Goal: Transaction & Acquisition: Purchase product/service

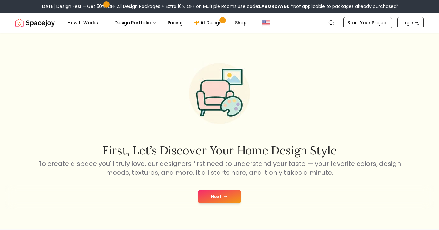
click at [214, 197] on button "Next" at bounding box center [219, 197] width 42 height 14
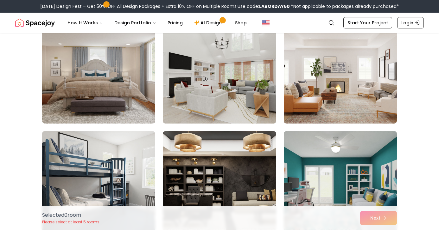
scroll to position [174, 0]
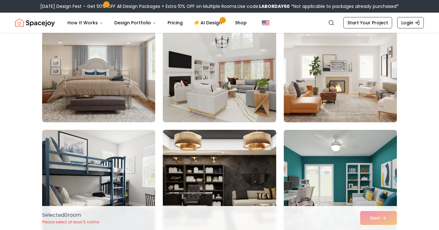
click at [309, 78] on img at bounding box center [340, 72] width 119 height 106
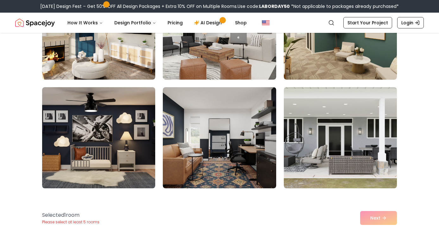
scroll to position [987, 0]
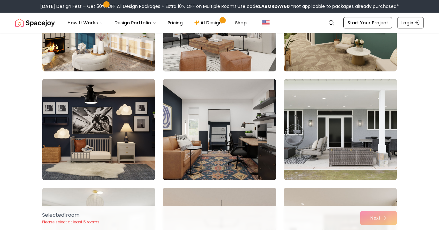
click at [202, 111] on img at bounding box center [219, 130] width 119 height 106
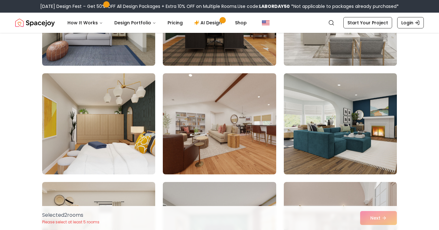
scroll to position [1322, 0]
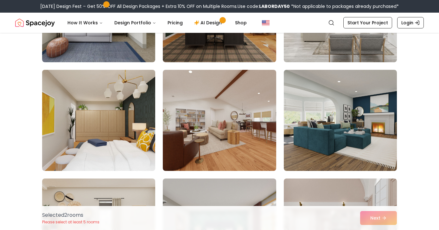
click at [127, 109] on img at bounding box center [98, 120] width 119 height 106
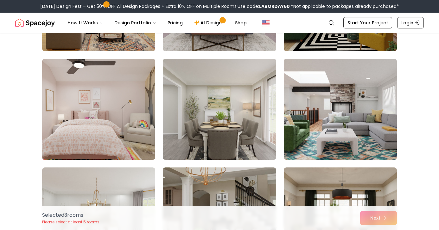
scroll to position [1557, 0]
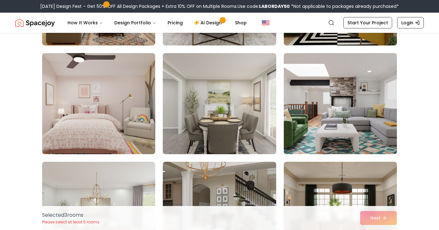
click at [375, 112] on img at bounding box center [340, 104] width 119 height 106
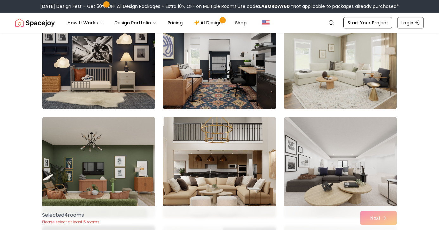
scroll to position [2251, 0]
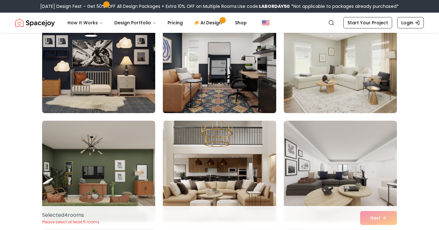
click at [232, 92] on img at bounding box center [219, 62] width 119 height 106
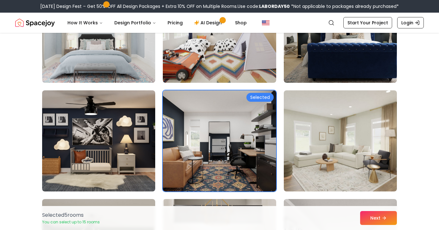
scroll to position [2174, 0]
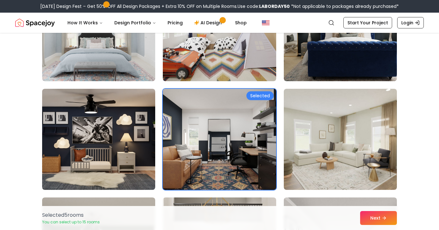
click at [253, 133] on img at bounding box center [219, 139] width 119 height 106
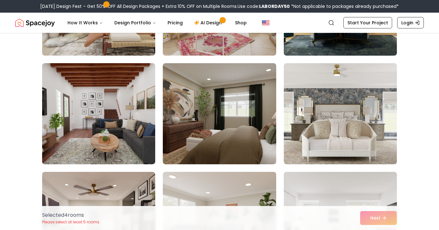
scroll to position [3077, 0]
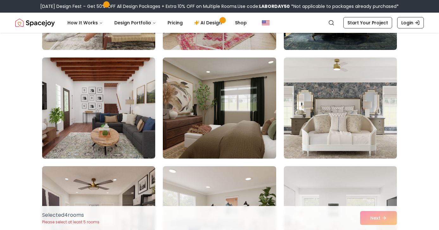
click at [245, 130] on img at bounding box center [219, 108] width 119 height 106
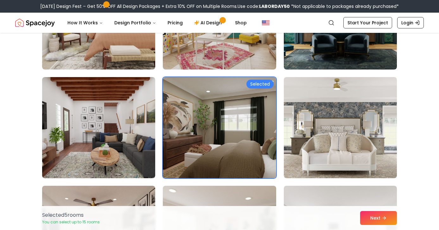
scroll to position [3052, 0]
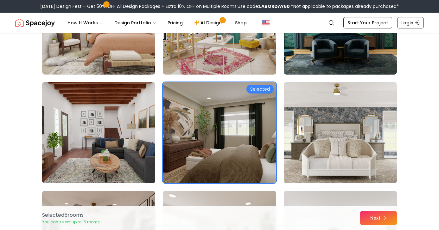
click at [128, 121] on img at bounding box center [98, 133] width 119 height 106
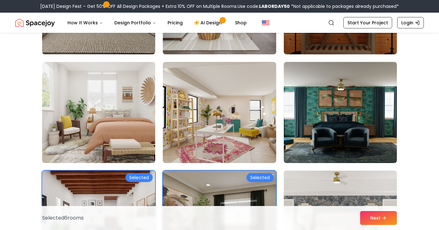
scroll to position [2963, 0]
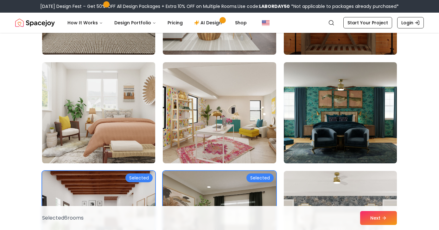
click at [124, 102] on img at bounding box center [98, 113] width 119 height 106
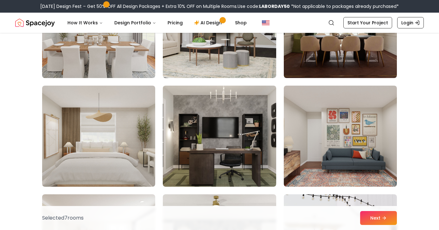
scroll to position [1741, 0]
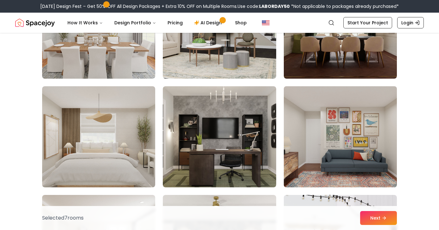
click at [318, 126] on img at bounding box center [340, 137] width 119 height 106
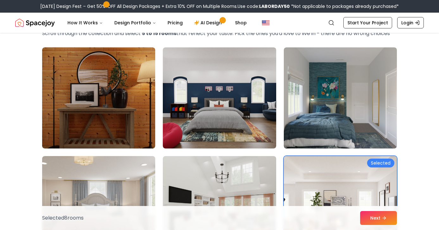
scroll to position [38, 0]
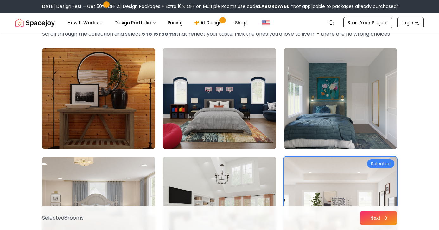
click at [366, 214] on button "Next" at bounding box center [378, 218] width 37 height 14
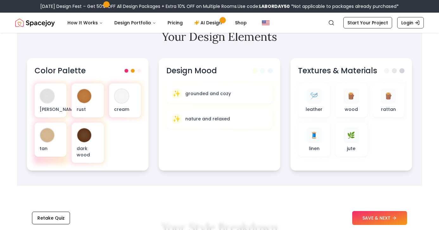
scroll to position [212, 0]
click at [134, 71] on span at bounding box center [134, 70] width 4 height 4
click at [140, 71] on span at bounding box center [140, 70] width 4 height 4
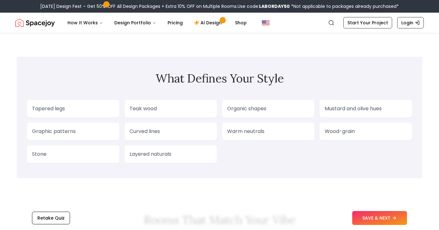
scroll to position [0, 0]
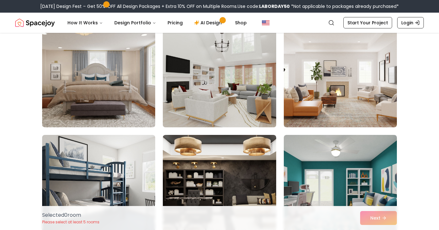
scroll to position [173, 0]
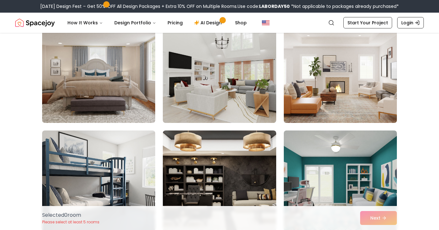
click at [337, 81] on img at bounding box center [340, 72] width 119 height 106
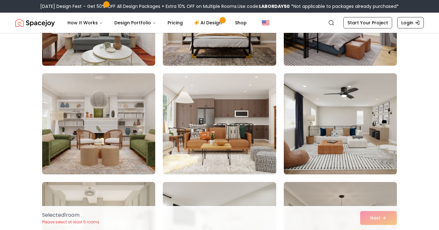
scroll to position [449, 0]
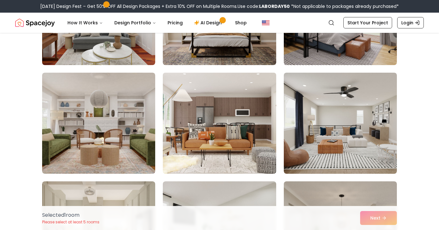
click at [239, 112] on img at bounding box center [219, 123] width 119 height 106
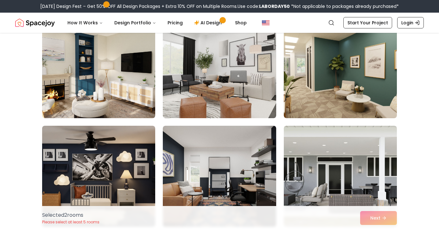
scroll to position [942, 0]
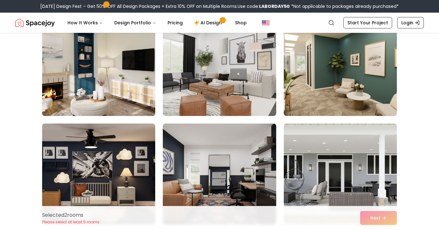
click at [120, 77] on img at bounding box center [98, 65] width 119 height 106
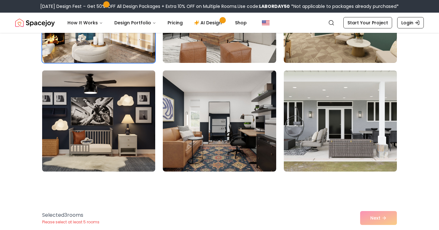
scroll to position [997, 0]
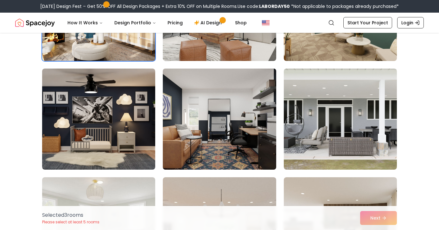
click at [203, 139] on img at bounding box center [219, 119] width 119 height 106
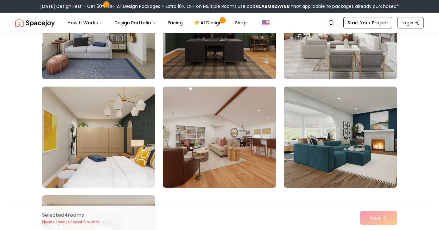
scroll to position [1309, 0]
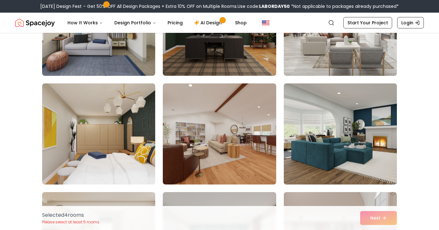
click at [362, 160] on img at bounding box center [340, 134] width 119 height 106
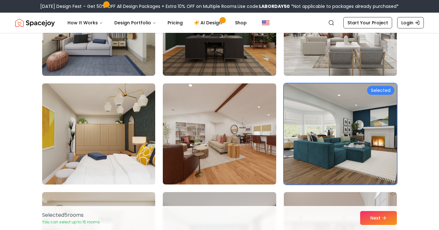
click at [129, 160] on img at bounding box center [98, 134] width 119 height 106
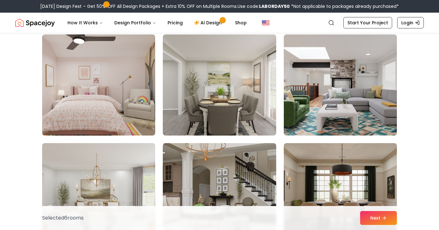
scroll to position [1574, 0]
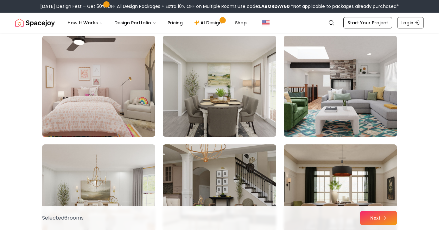
click at [315, 112] on img at bounding box center [340, 86] width 119 height 106
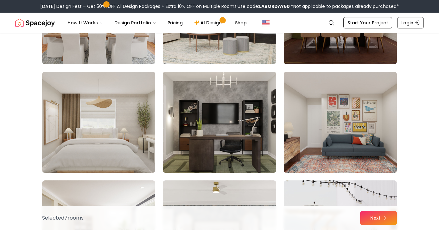
scroll to position [1761, 0]
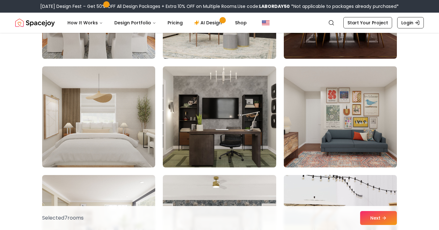
click at [342, 137] on img at bounding box center [340, 117] width 119 height 106
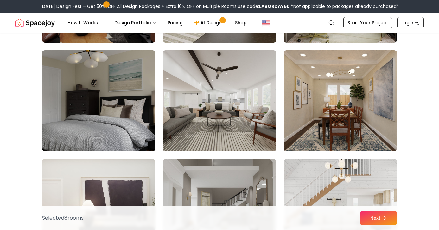
scroll to position [2649, 0]
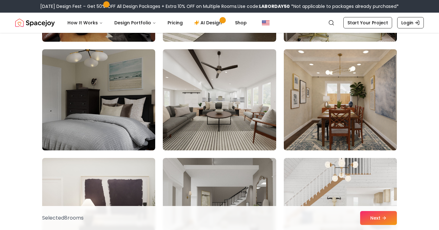
click at [336, 115] on img at bounding box center [340, 100] width 119 height 106
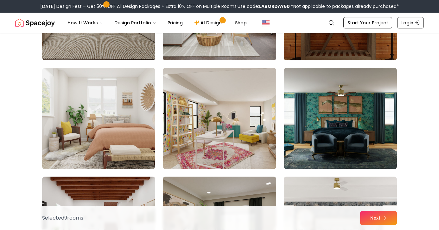
scroll to position [2958, 0]
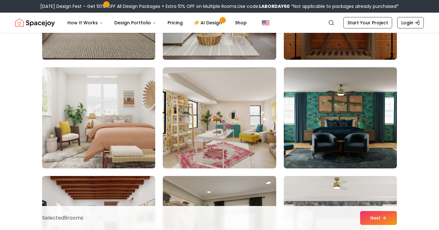
click at [126, 126] on img at bounding box center [98, 118] width 119 height 106
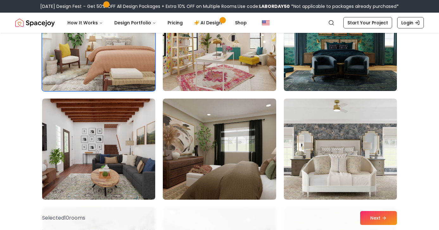
scroll to position [3051, 0]
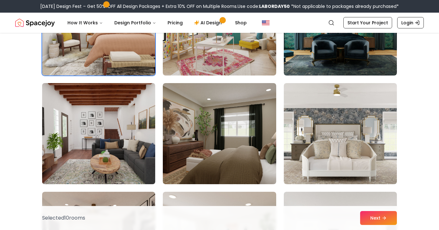
click at [118, 141] on img at bounding box center [98, 134] width 119 height 106
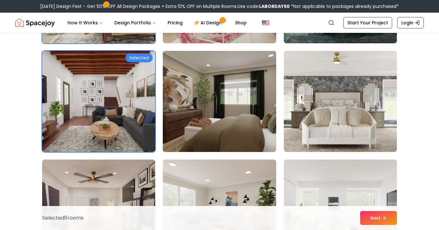
scroll to position [3088, 0]
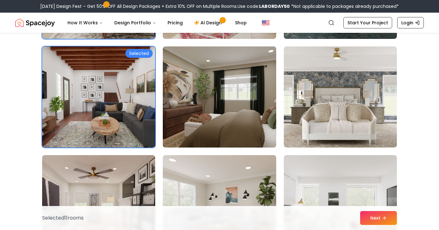
click at [200, 95] on img at bounding box center [219, 97] width 119 height 106
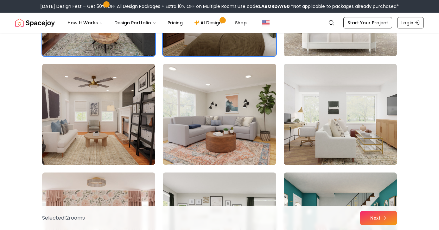
scroll to position [3181, 0]
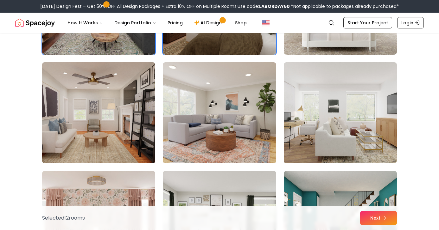
click at [116, 123] on img at bounding box center [98, 113] width 119 height 106
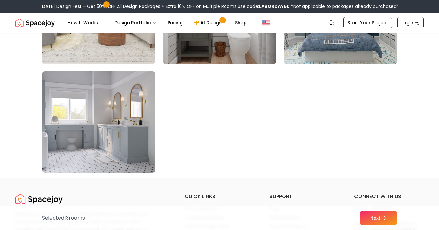
scroll to position [3609, 0]
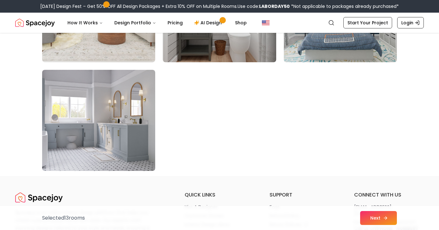
click at [375, 219] on button "Next" at bounding box center [378, 218] width 37 height 14
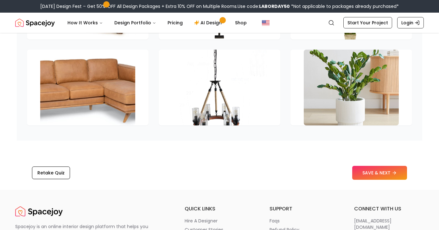
scroll to position [980, 0]
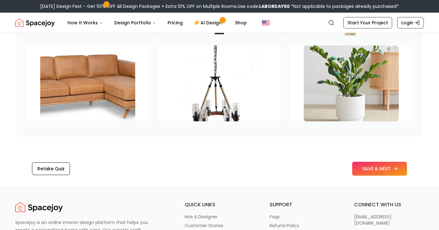
click at [372, 173] on button "SAVE & NEXT" at bounding box center [379, 169] width 55 height 14
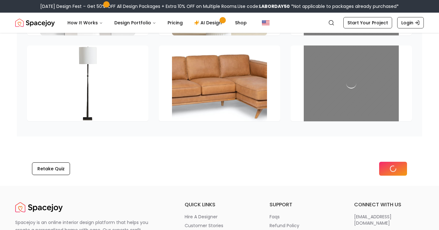
scroll to position [894, 0]
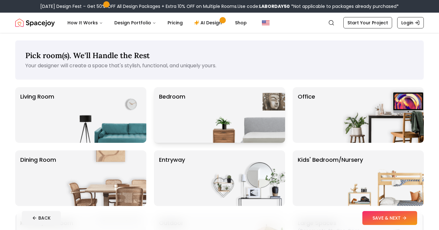
click at [225, 100] on img at bounding box center [244, 115] width 81 height 56
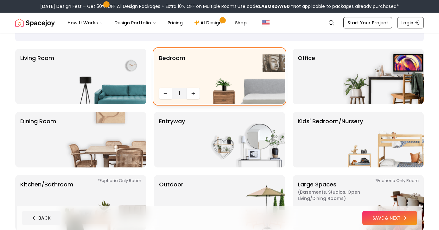
scroll to position [44, 0]
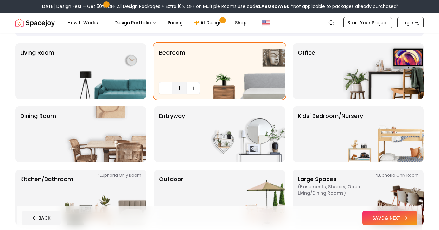
click at [367, 215] on button "SAVE & NEXT" at bounding box center [389, 218] width 55 height 14
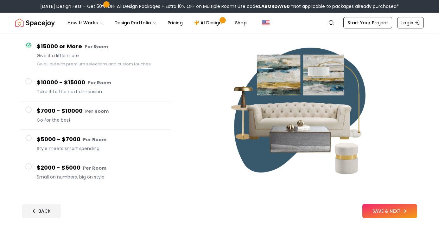
scroll to position [34, 0]
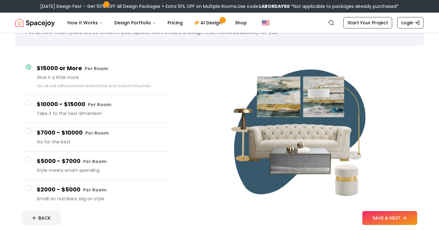
click at [61, 158] on h4 "$5000 - $7000 Per Room" at bounding box center [101, 161] width 128 height 9
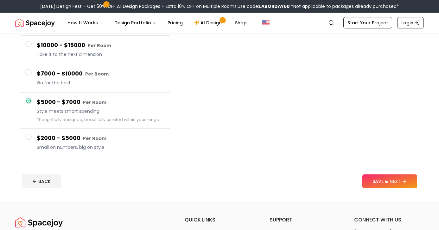
scroll to position [63, 0]
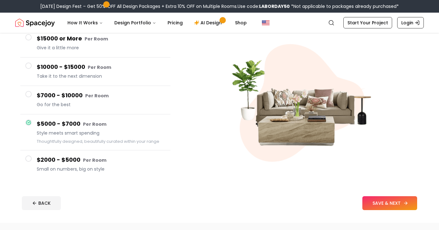
click at [389, 207] on button "SAVE & NEXT" at bounding box center [389, 204] width 55 height 14
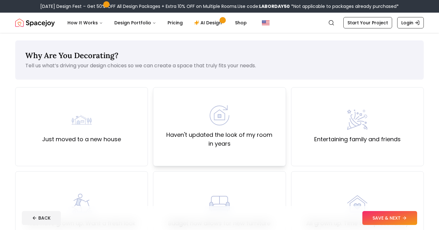
click at [206, 134] on label "Haven't updated the look of my room in years" at bounding box center [219, 140] width 122 height 18
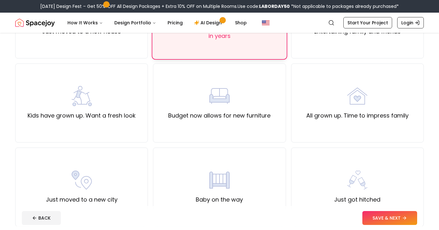
scroll to position [114, 0]
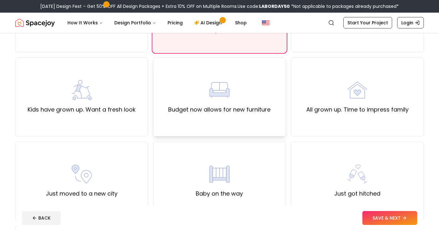
click at [203, 102] on div "Budget now allows for new furniture" at bounding box center [219, 97] width 102 height 34
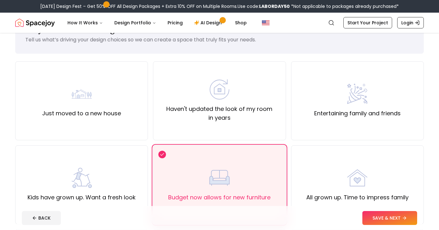
scroll to position [26, 0]
click at [203, 103] on div "Haven't updated the look of my room in years" at bounding box center [219, 101] width 122 height 43
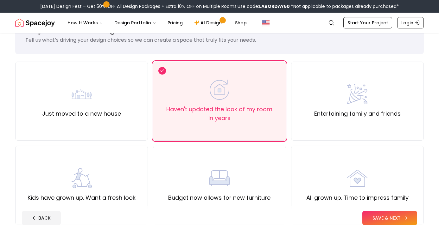
click at [396, 225] on button "SAVE & NEXT" at bounding box center [389, 218] width 55 height 14
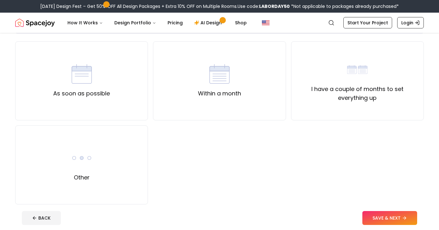
scroll to position [47, 0]
click at [120, 159] on div "Other" at bounding box center [81, 164] width 133 height 79
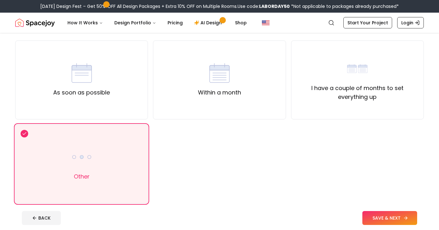
click at [375, 217] on button "SAVE & NEXT" at bounding box center [389, 218] width 55 height 14
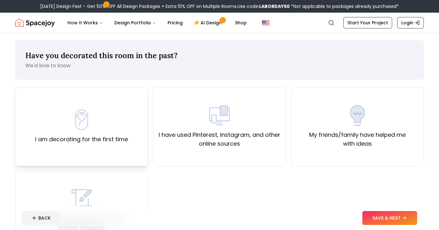
click at [100, 110] on div "I am decorating for the first time" at bounding box center [81, 127] width 93 height 34
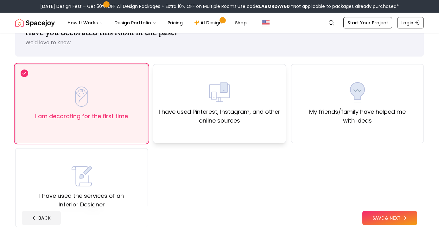
scroll to position [73, 0]
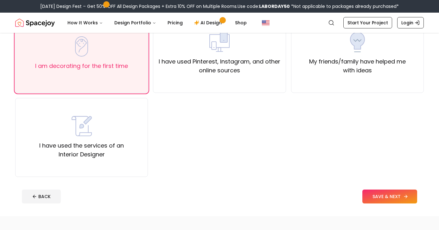
click at [372, 196] on button "SAVE & NEXT" at bounding box center [389, 197] width 55 height 14
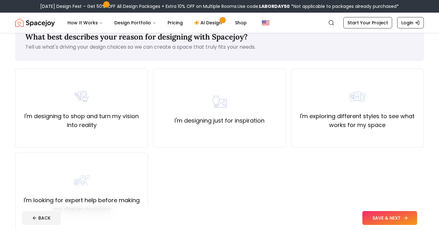
scroll to position [20, 0]
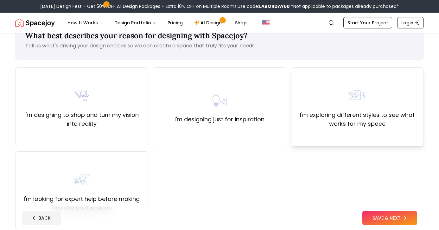
click at [350, 96] on img at bounding box center [357, 95] width 20 height 20
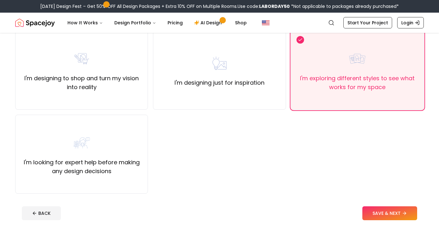
scroll to position [58, 0]
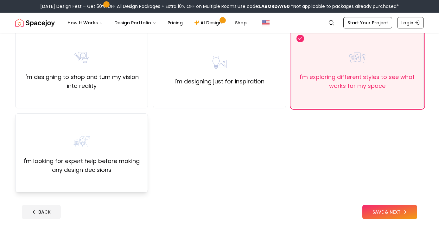
click at [85, 142] on img at bounding box center [82, 142] width 20 height 20
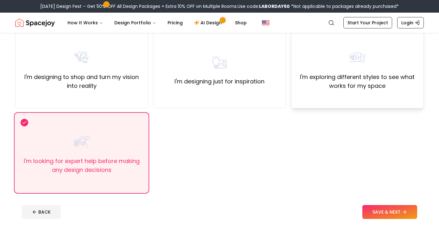
click at [296, 86] on div "I'm exploring different styles to see what works for my space" at bounding box center [357, 68] width 133 height 79
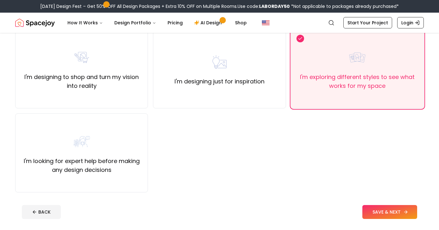
click at [377, 211] on button "SAVE & NEXT" at bounding box center [389, 212] width 55 height 14
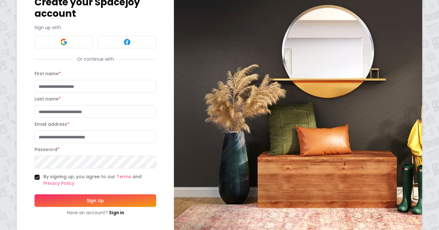
scroll to position [48, 0]
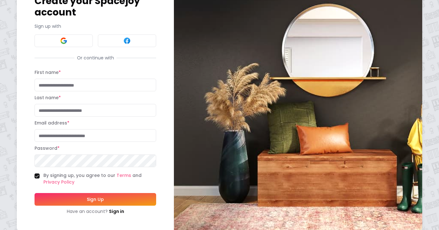
click at [47, 172] on label "By signing up, you agree to our Terms and Privacy Policy" at bounding box center [99, 178] width 113 height 13
click at [40, 174] on button "By signing up, you agree to our Terms and Privacy Policy" at bounding box center [36, 176] width 5 height 5
click at [49, 79] on input "First name *" at bounding box center [95, 85] width 122 height 13
type input "*****"
type input "*"
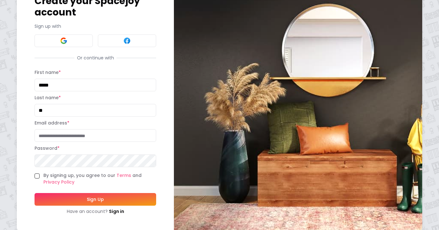
type input "*"
type input "***"
type input "**********"
click at [0, 152] on html "**********" at bounding box center [219, 95] width 439 height 286
click at [38, 174] on button "By signing up, you agree to our Terms and Privacy Policy" at bounding box center [36, 176] width 5 height 5
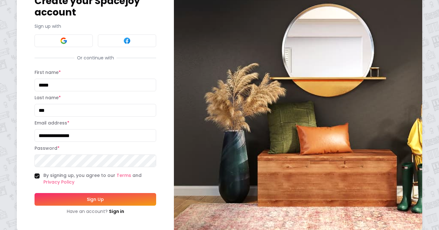
click at [72, 194] on button "Sign Up" at bounding box center [95, 199] width 122 height 13
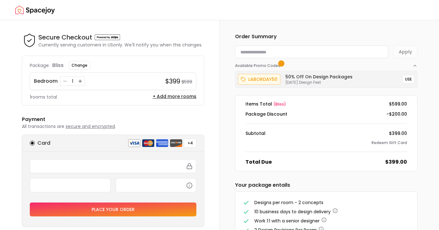
click at [44, 11] on img "Spacejoy" at bounding box center [35, 10] width 40 height 13
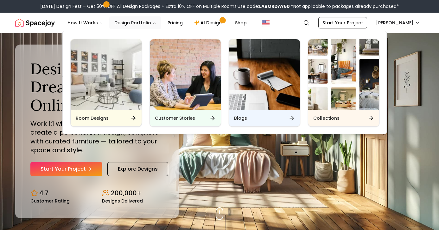
click at [121, 25] on button "Design Portfolio" at bounding box center [135, 22] width 52 height 13
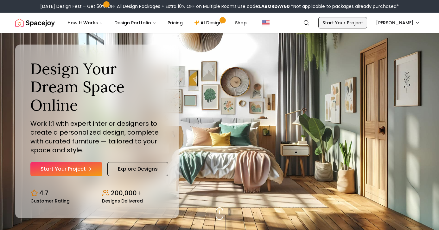
click at [355, 22] on link "Start Your Project" at bounding box center [342, 22] width 49 height 11
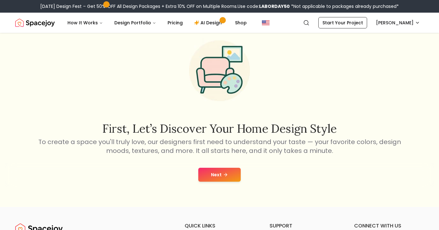
scroll to position [18, 0]
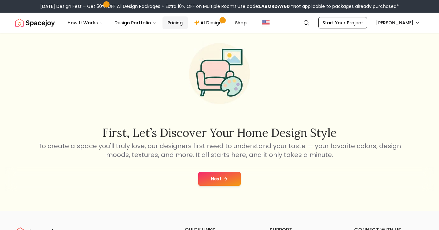
click at [181, 17] on link "Pricing" at bounding box center [174, 22] width 25 height 13
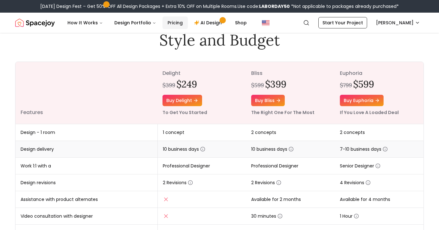
scroll to position [51, 0]
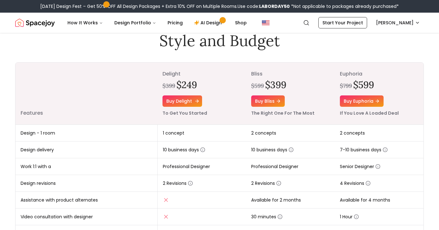
click at [182, 104] on link "Buy delight" at bounding box center [182, 101] width 40 height 11
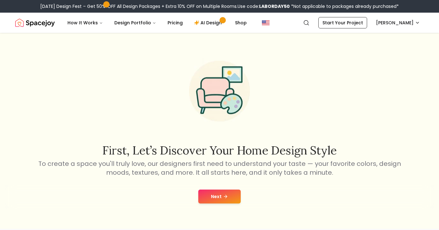
scroll to position [52, 0]
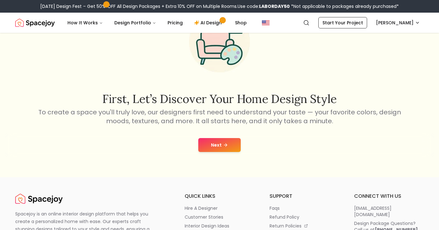
click at [219, 144] on button "Next" at bounding box center [219, 145] width 42 height 14
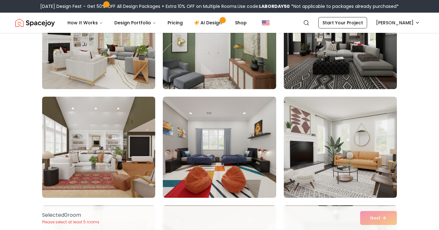
scroll to position [98, 0]
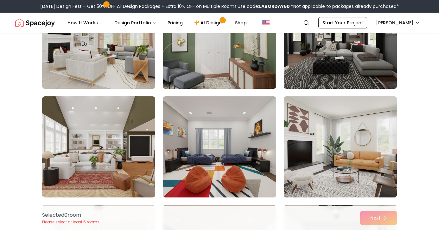
click at [353, 178] on img at bounding box center [340, 147] width 119 height 106
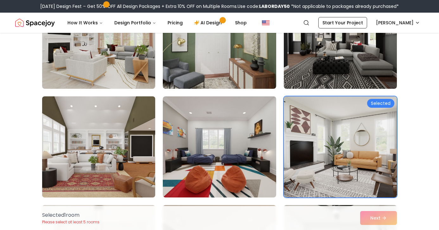
click at [116, 158] on img at bounding box center [98, 147] width 119 height 106
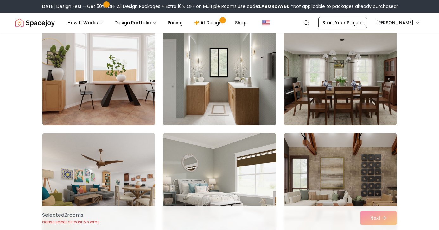
scroll to position [390, 0]
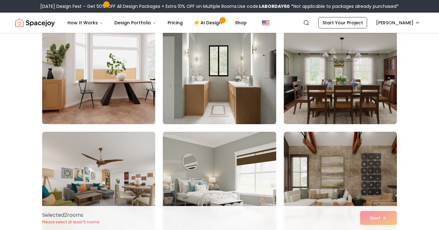
click at [197, 97] on img at bounding box center [219, 74] width 119 height 106
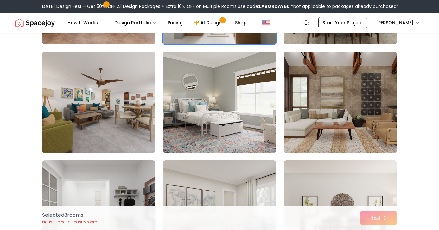
scroll to position [482, 0]
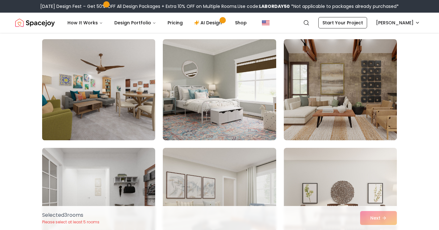
click at [134, 108] on img at bounding box center [98, 90] width 119 height 106
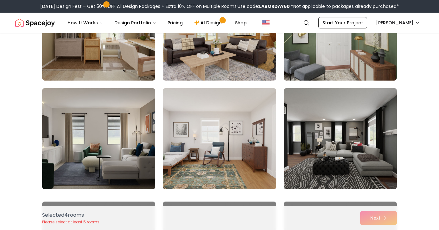
scroll to position [982, 0]
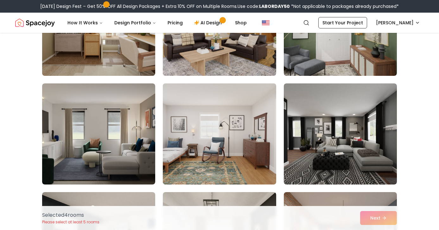
click at [216, 143] on img at bounding box center [219, 134] width 119 height 106
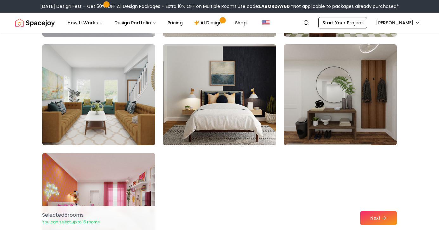
scroll to position [1348, 0]
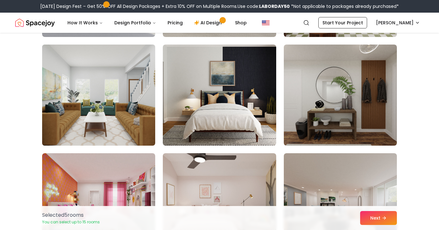
click at [131, 90] on img at bounding box center [98, 95] width 119 height 106
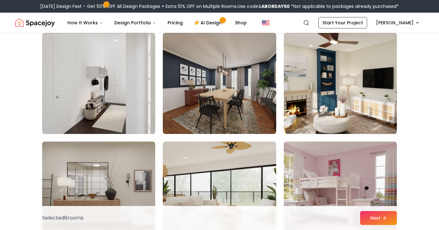
scroll to position [2446, 0]
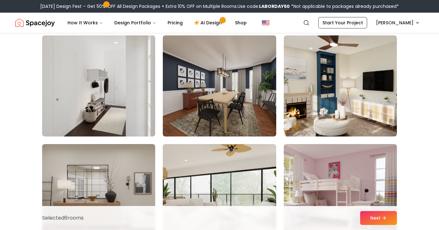
click at [185, 119] on img at bounding box center [219, 86] width 119 height 106
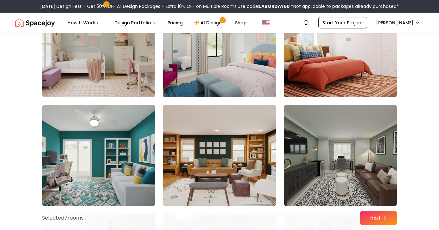
scroll to position [2904, 0]
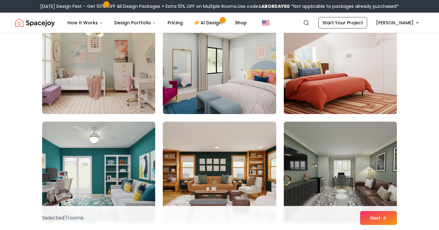
click at [331, 103] on img at bounding box center [340, 63] width 119 height 106
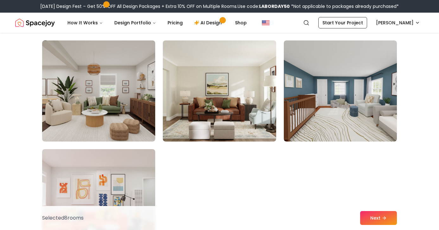
scroll to position [3529, 0]
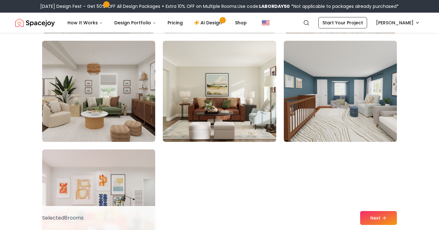
click at [132, 99] on img at bounding box center [98, 91] width 119 height 106
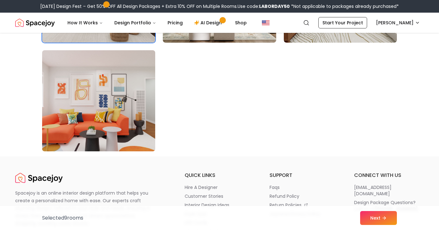
scroll to position [3629, 0]
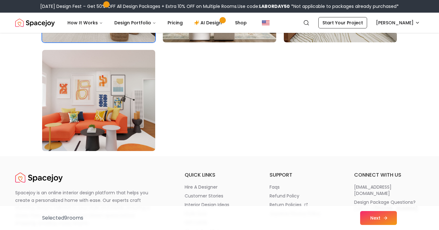
click at [374, 216] on button "Next" at bounding box center [378, 218] width 37 height 14
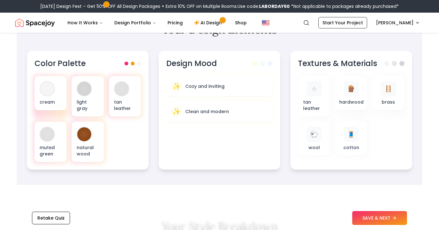
scroll to position [231, 0]
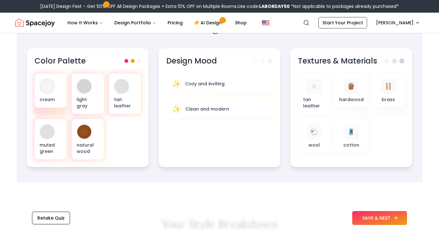
click at [370, 218] on button "SAVE & NEXT" at bounding box center [379, 218] width 55 height 14
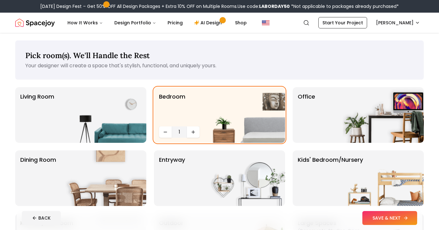
click at [382, 219] on button "SAVE & NEXT" at bounding box center [389, 218] width 55 height 14
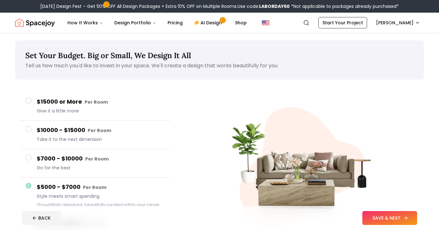
click at [399, 214] on button "SAVE & NEXT" at bounding box center [389, 218] width 55 height 14
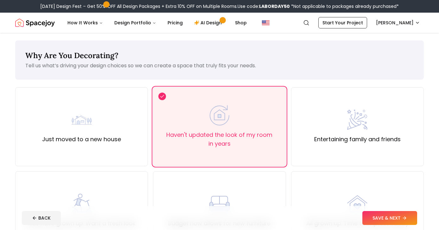
click at [399, 214] on button "SAVE & NEXT" at bounding box center [389, 218] width 55 height 14
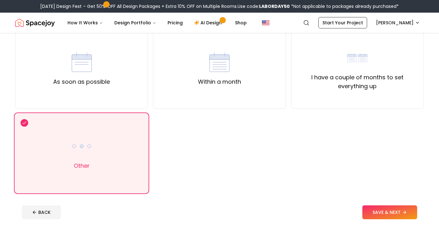
scroll to position [59, 0]
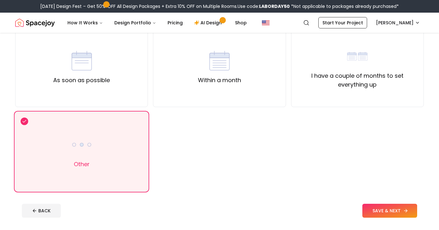
click at [390, 211] on button "SAVE & NEXT" at bounding box center [389, 211] width 55 height 14
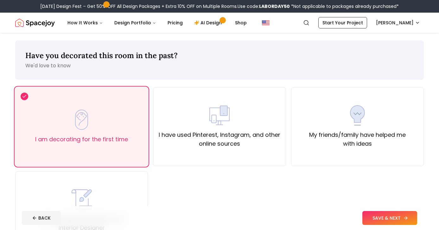
click at [390, 211] on button "SAVE & NEXT" at bounding box center [389, 218] width 55 height 14
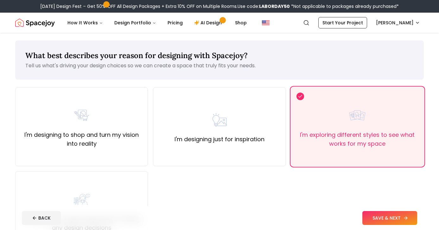
click at [390, 211] on button "SAVE & NEXT" at bounding box center [389, 218] width 55 height 14
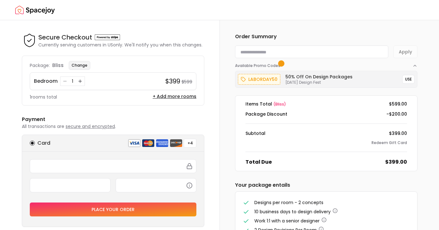
click at [88, 63] on button "Change" at bounding box center [80, 65] width 22 height 9
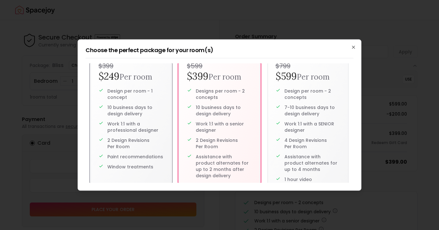
scroll to position [23, 0]
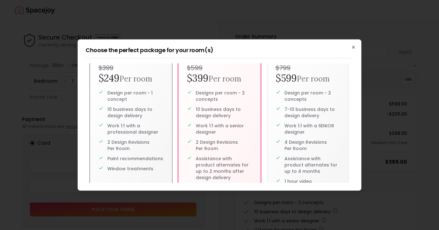
click at [133, 119] on div "Design per room - 1 concept 10 business days to design delivery Work 1:1 with a…" at bounding box center [130, 131] width 65 height 82
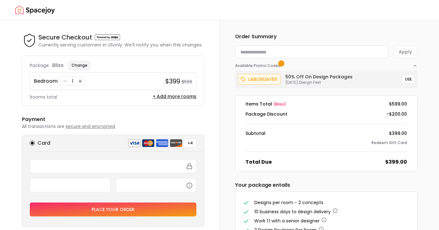
click at [82, 68] on button "Change" at bounding box center [80, 65] width 22 height 9
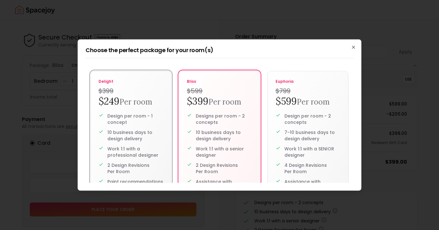
click at [125, 103] on small "Per room" at bounding box center [135, 102] width 33 height 10
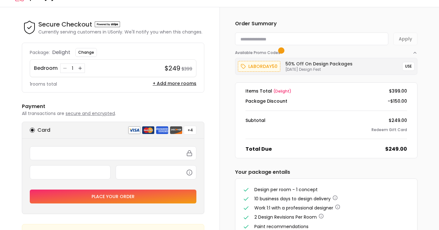
scroll to position [12, 0]
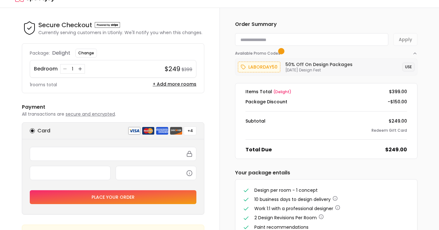
click at [406, 66] on button "USE" at bounding box center [408, 67] width 12 height 9
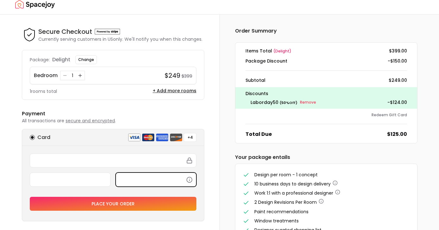
scroll to position [3, 0]
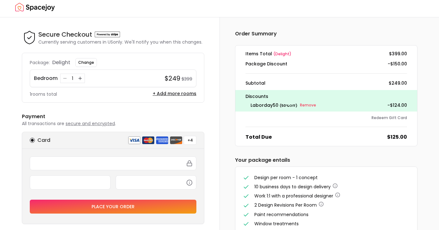
click at [157, 205] on button "Place your order" at bounding box center [113, 207] width 166 height 14
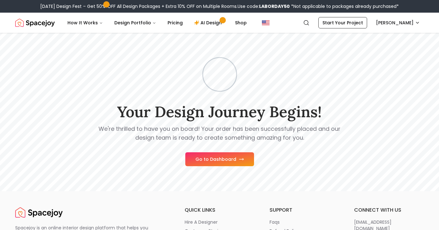
click at [211, 163] on button "Go to Dashboard" at bounding box center [219, 160] width 69 height 14
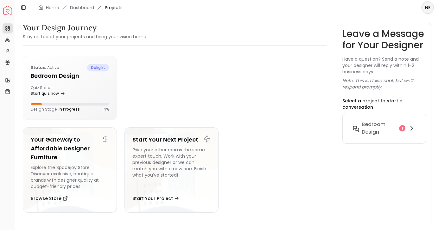
click at [79, 3] on div "Toggle Sidebar Home Dashboard Projects" at bounding box center [71, 7] width 112 height 9
click at [82, 7] on link "Dashboard" at bounding box center [82, 7] width 24 height 6
click at [89, 79] on h5 "Bedroom design" at bounding box center [70, 76] width 78 height 9
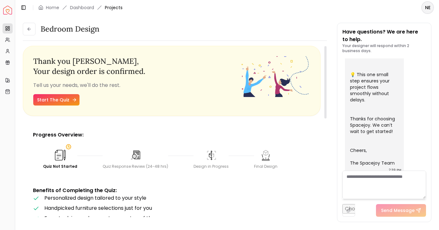
click at [66, 98] on link "Start The Quiz" at bounding box center [56, 99] width 46 height 11
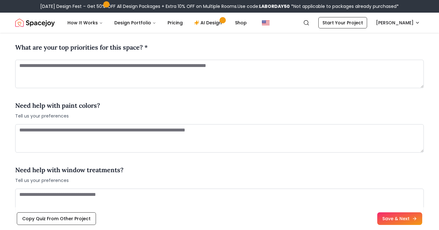
scroll to position [440, 0]
